Goal: Manage account settings

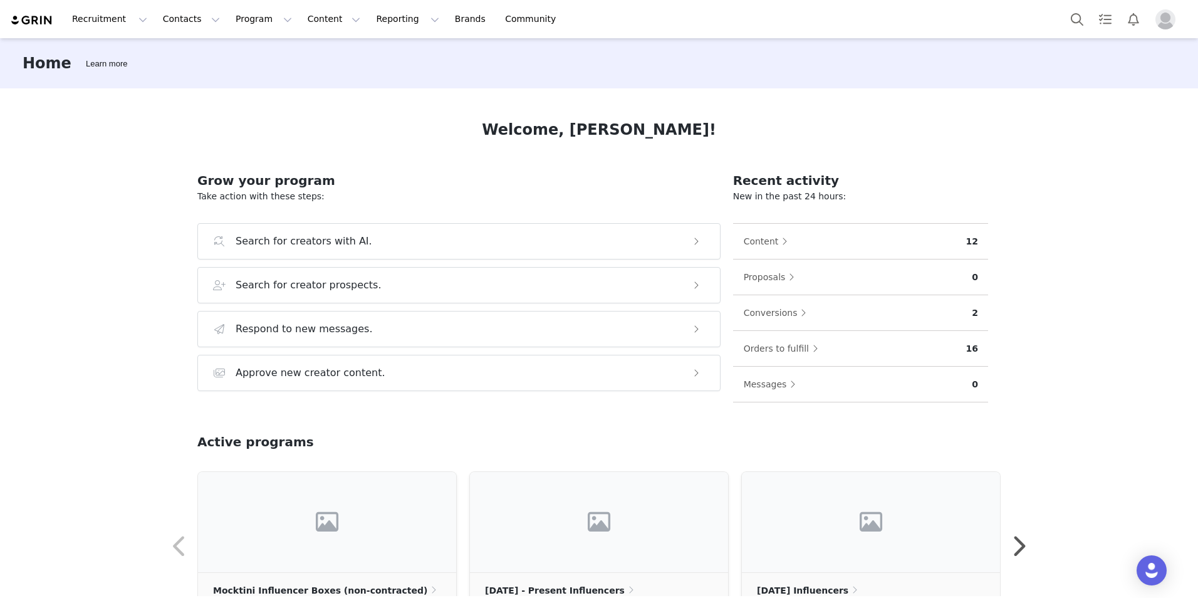
click at [1169, 22] on img "Profile" at bounding box center [1165, 19] width 20 height 20
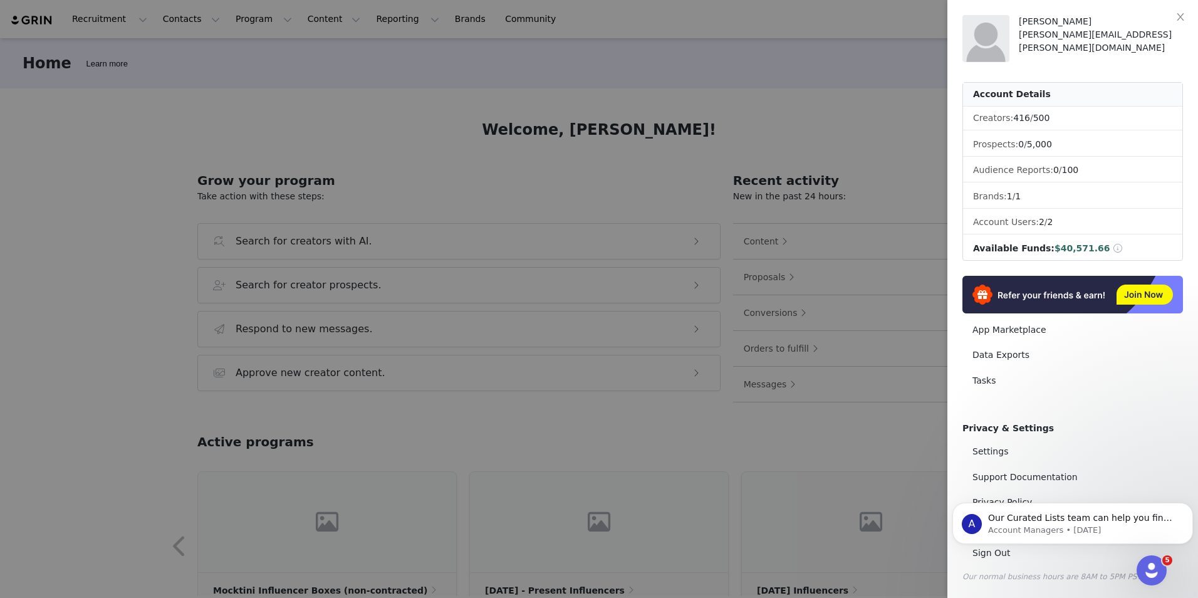
click at [1109, 250] on span at bounding box center [1116, 248] width 14 height 10
click at [1112, 251] on span at bounding box center [1117, 248] width 11 height 9
click at [1112, 248] on span at bounding box center [1117, 248] width 11 height 9
click at [1112, 249] on span at bounding box center [1117, 248] width 11 height 9
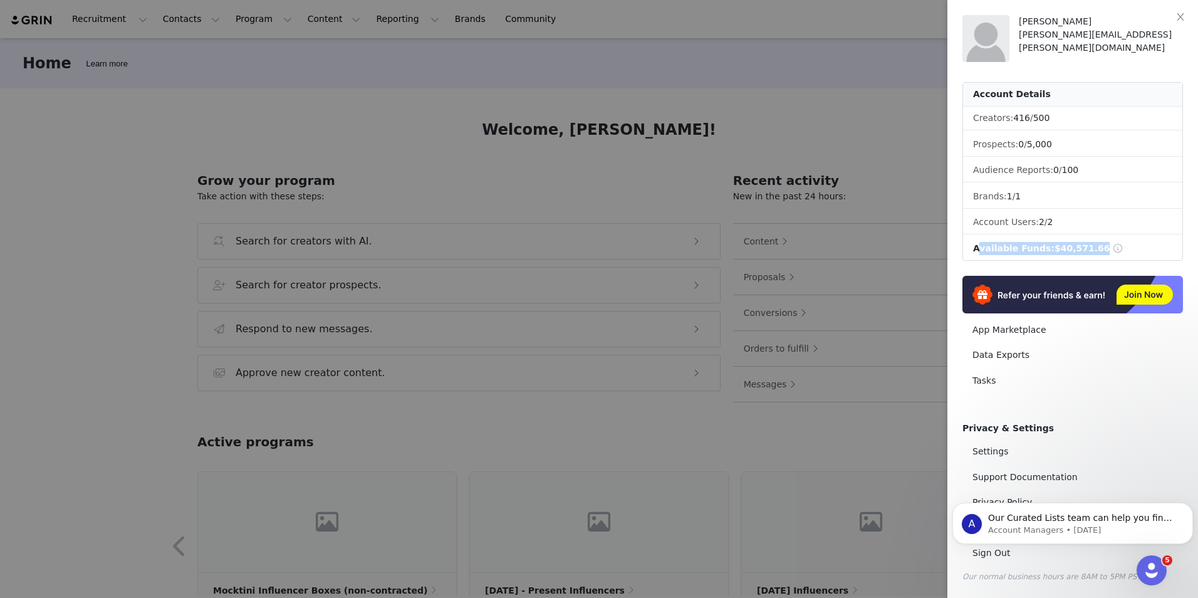
drag, startPoint x: 1092, startPoint y: 249, endPoint x: 997, endPoint y: 249, distance: 94.6
click at [997, 249] on span "Available Funds:" at bounding box center [1013, 248] width 81 height 10
click at [1126, 242] on li "Available Funds: $40,571.66" at bounding box center [1072, 248] width 219 height 23
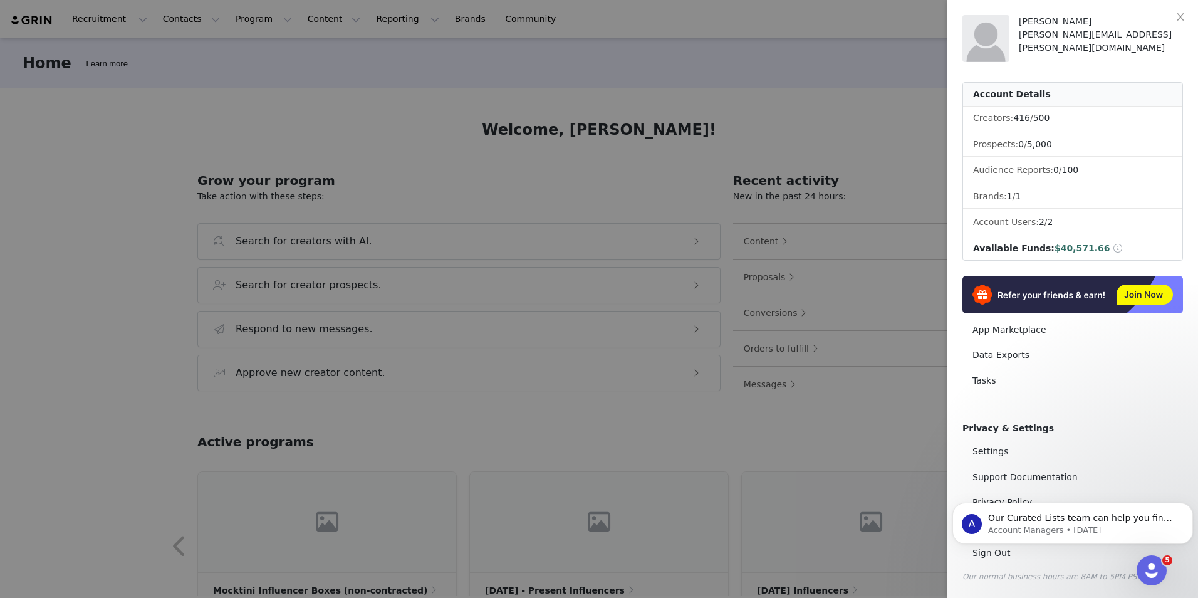
click at [1126, 242] on li "Available Funds: $40,571.66" at bounding box center [1072, 248] width 219 height 23
click at [1003, 95] on div "Account Details" at bounding box center [1072, 95] width 219 height 24
click at [997, 40] on img at bounding box center [985, 38] width 47 height 47
click at [460, 440] on div at bounding box center [599, 299] width 1198 height 598
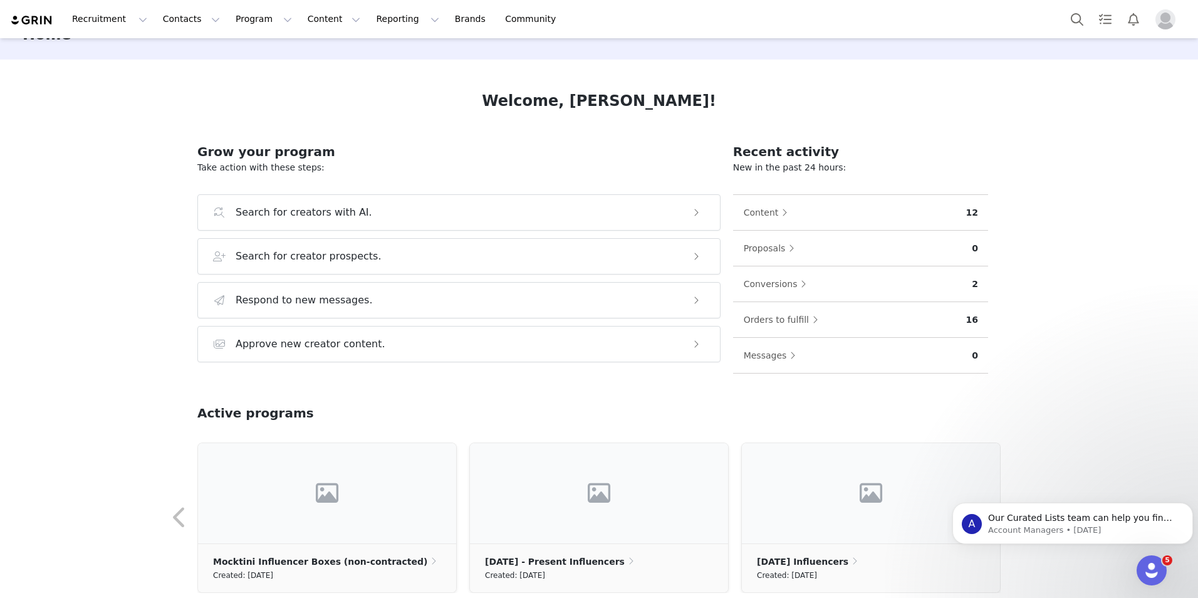
scroll to position [28, 0]
click at [1162, 20] on img "Profile" at bounding box center [1165, 19] width 20 height 20
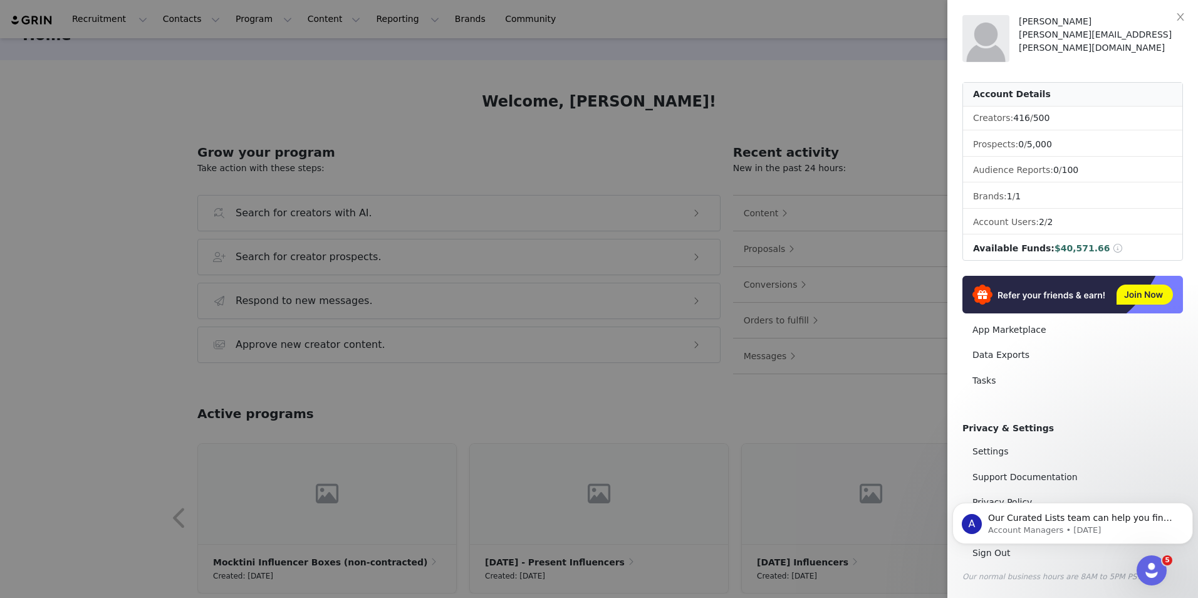
click at [1013, 249] on span "Available Funds:" at bounding box center [1013, 248] width 81 height 10
drag, startPoint x: 1013, startPoint y: 249, endPoint x: 1096, endPoint y: 247, distance: 83.3
click at [1112, 247] on span at bounding box center [1117, 248] width 11 height 9
click at [1112, 248] on span at bounding box center [1117, 248] width 11 height 9
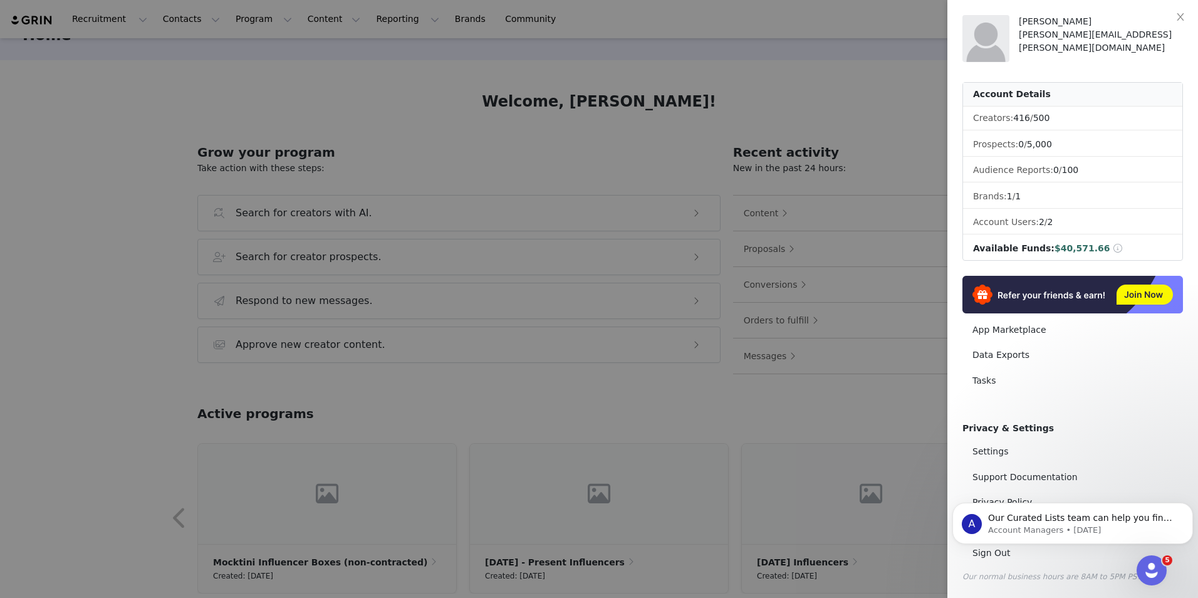
click at [1062, 247] on span "$40,571.66" at bounding box center [1082, 248] width 56 height 10
click at [988, 454] on link "Settings" at bounding box center [1072, 451] width 220 height 23
select select "UTC"
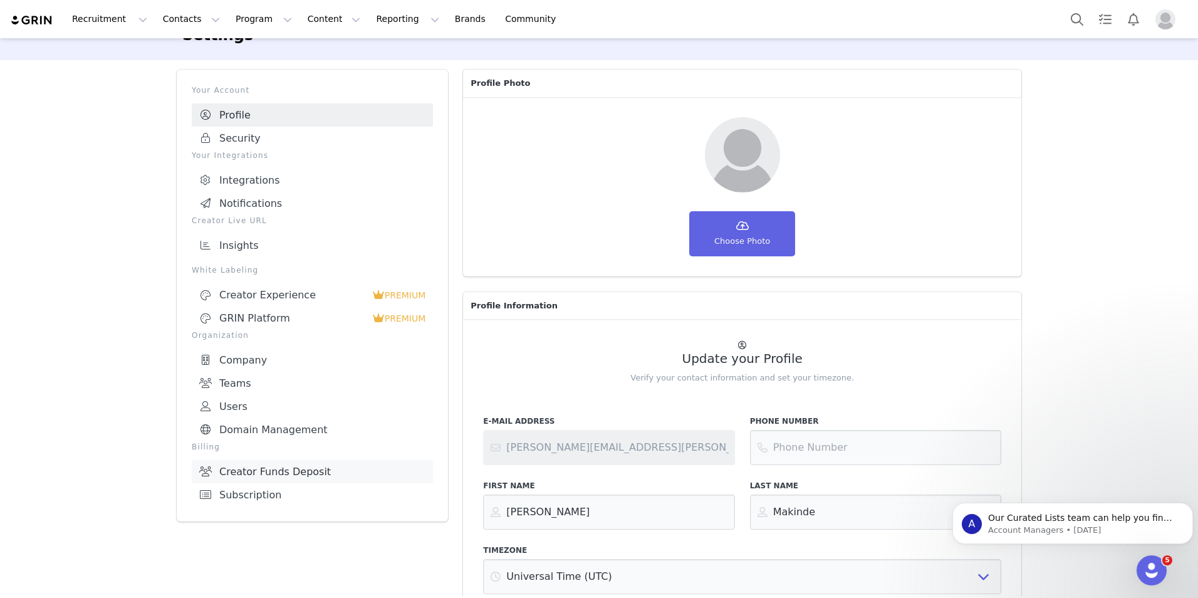
click at [301, 465] on link "Creator Funds Deposit" at bounding box center [312, 471] width 241 height 23
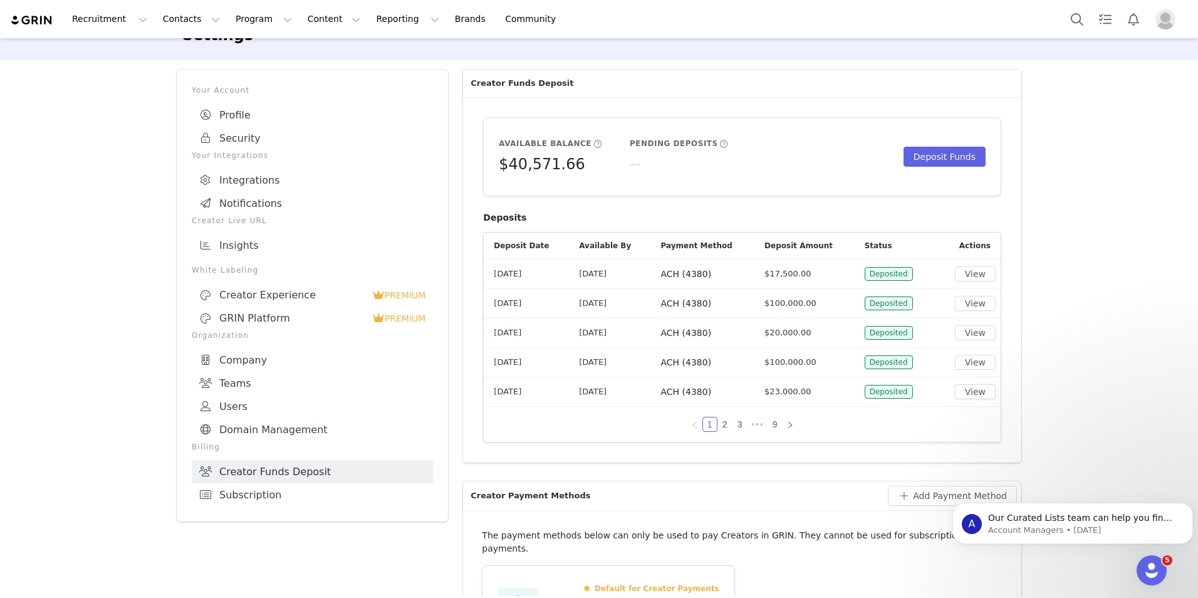
click at [1075, 578] on div "Settings Your Account Profile Security Your Integrations Integrations Notificat…" at bounding box center [599, 481] width 1198 height 942
click at [1190, 506] on icon "Dismiss notification" at bounding box center [1189, 505] width 7 height 7
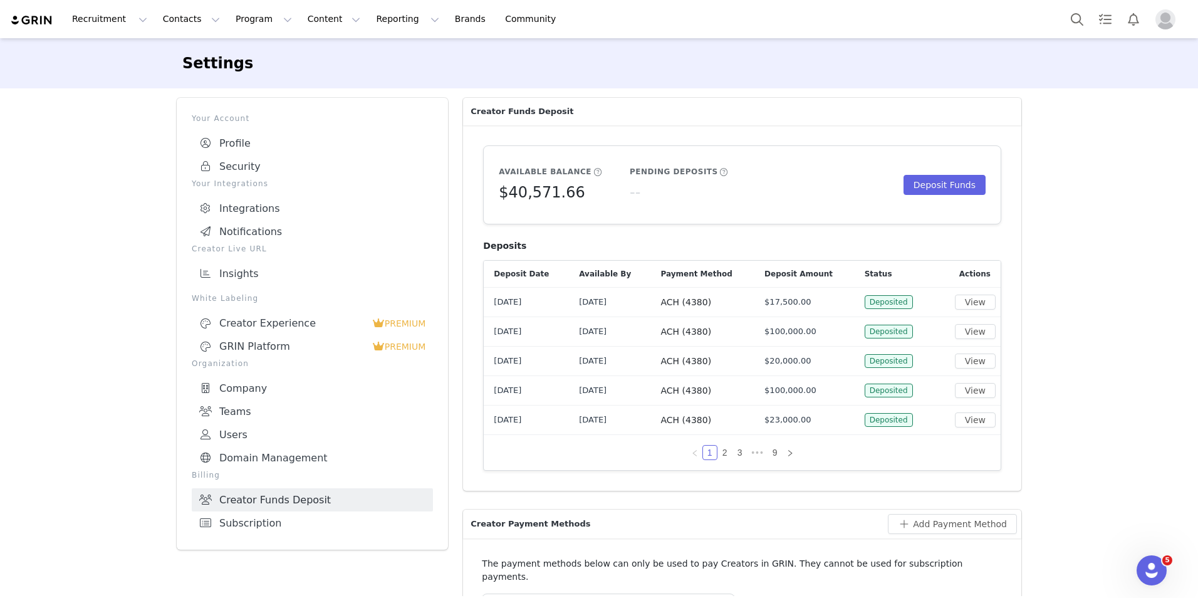
click at [1164, 21] on img "Profile" at bounding box center [1165, 19] width 20 height 20
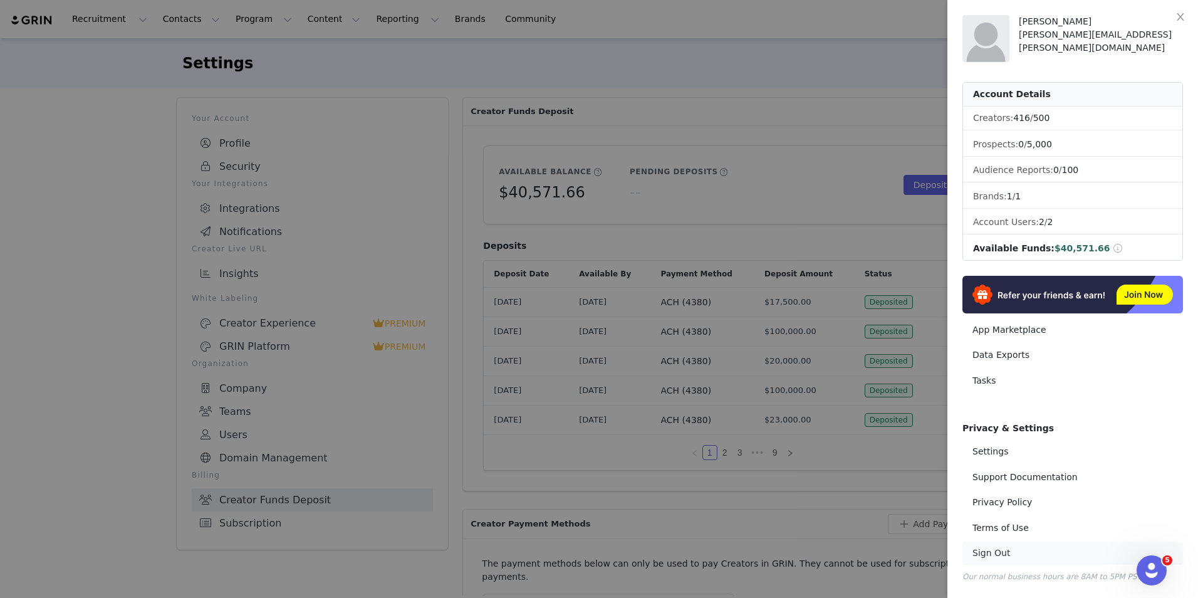
click at [991, 554] on link "Sign Out" at bounding box center [1072, 552] width 220 height 23
